Goal: Task Accomplishment & Management: Use online tool/utility

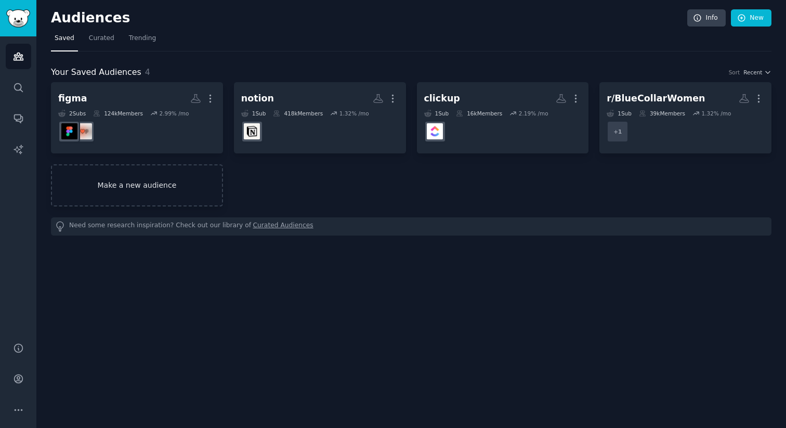
click at [151, 177] on link "Make a new audience" at bounding box center [137, 185] width 172 height 42
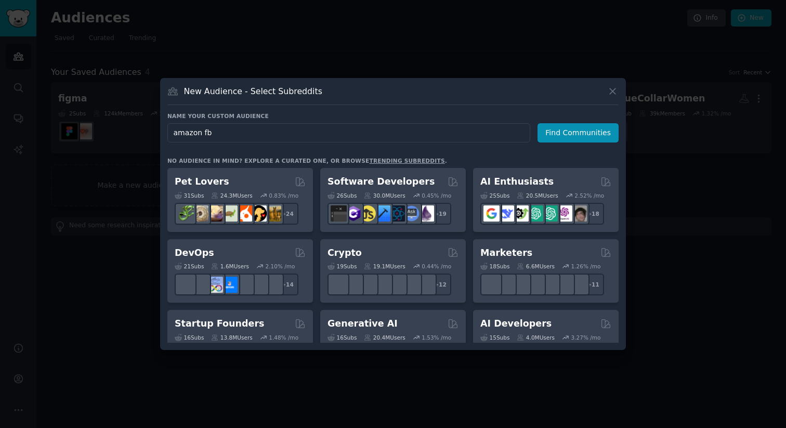
type input "amazon fba"
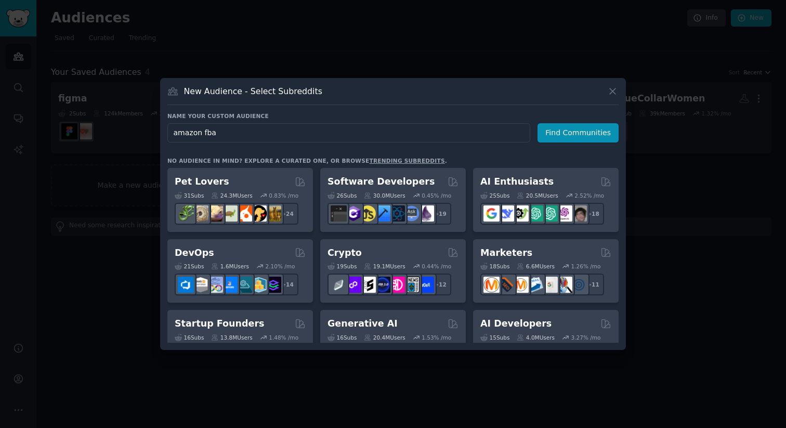
click button "Find Communities" at bounding box center [577, 132] width 81 height 19
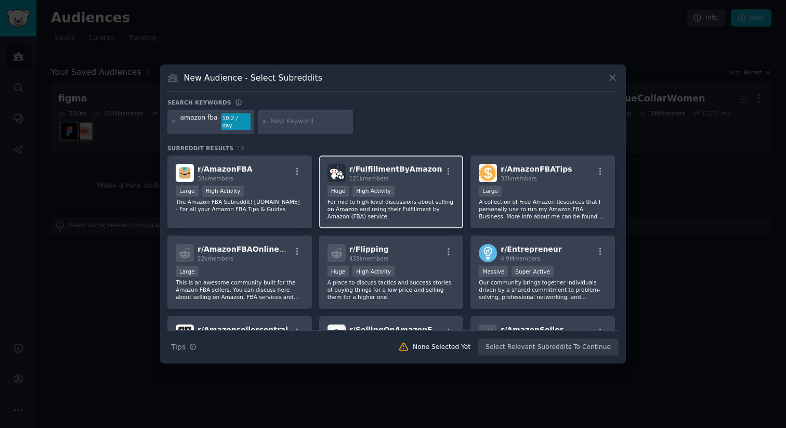
click at [395, 223] on div "r/ FulfillmentByAmazon 121k members Huge High Activity For mid to high level di…" at bounding box center [391, 191] width 144 height 73
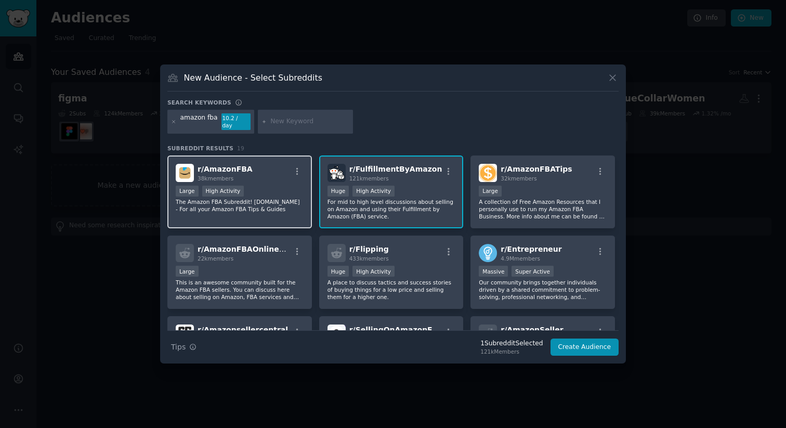
click at [261, 207] on p "The Amazon FBA Subreddit! [DOMAIN_NAME] - For all your Amazon FBA Tips & Guides" at bounding box center [240, 205] width 128 height 15
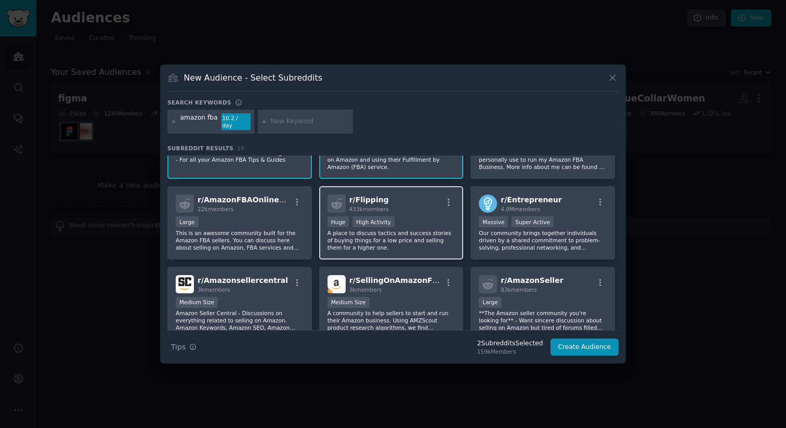
scroll to position [55, 0]
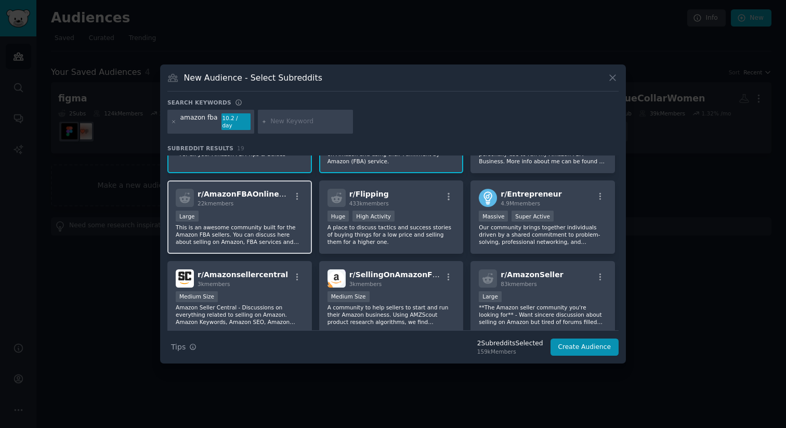
click at [258, 234] on p "This is an awesome community built for the Amazon FBA sellers. You can discuss …" at bounding box center [240, 234] width 128 height 22
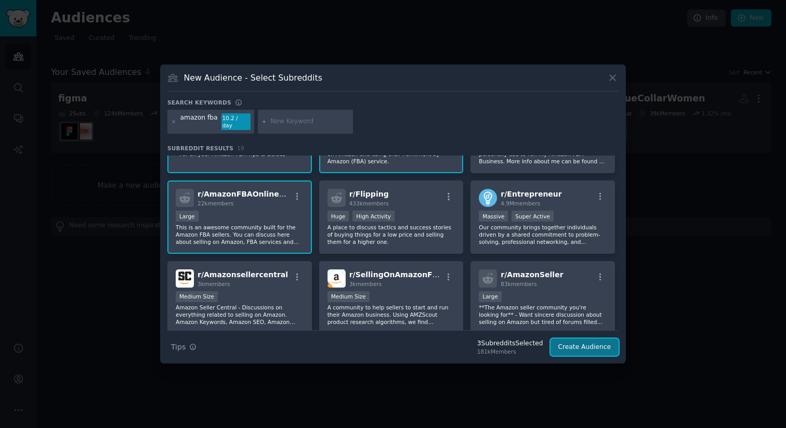
click at [565, 342] on button "Create Audience" at bounding box center [584, 347] width 69 height 18
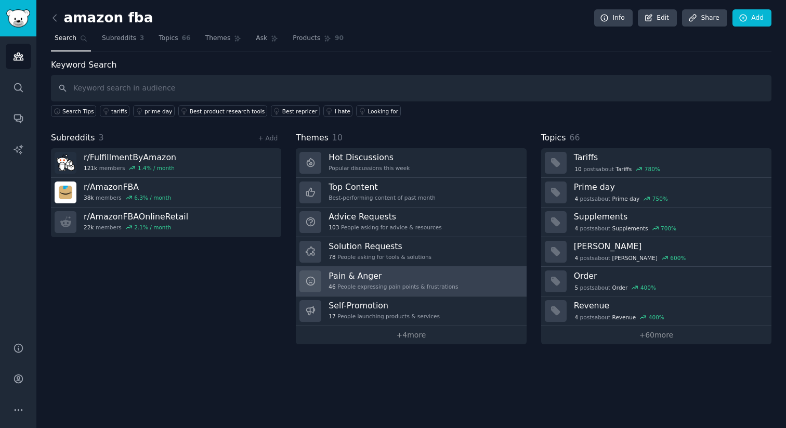
click at [411, 277] on h3 "Pain & Anger" at bounding box center [392, 275] width 129 height 11
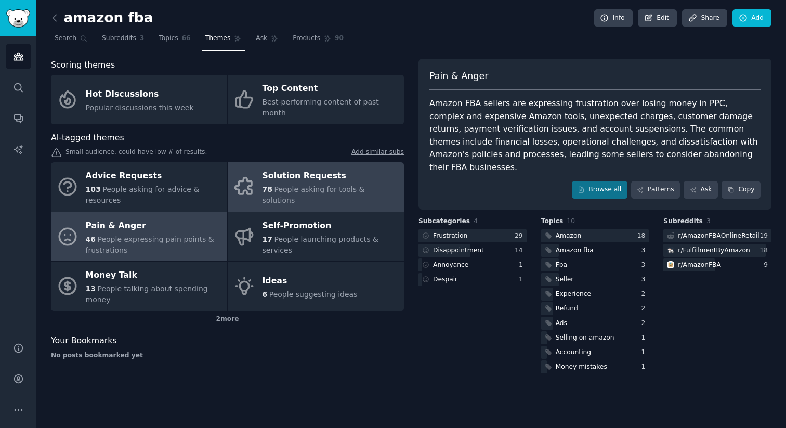
click at [292, 184] on div "78 People asking for tools & solutions" at bounding box center [330, 195] width 136 height 22
